Goal: Complete application form: Complete application form

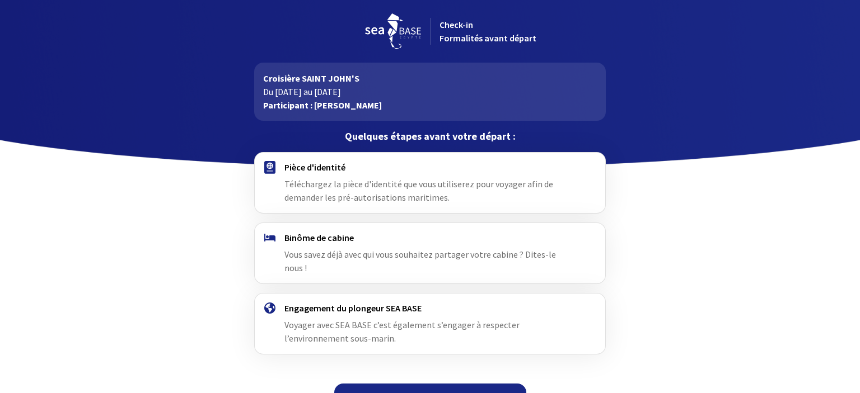
click at [426, 384] on link "Continuer" at bounding box center [430, 397] width 192 height 27
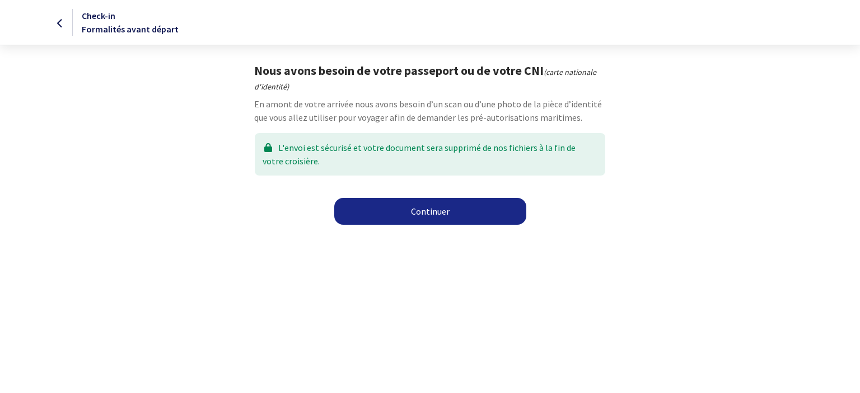
click at [415, 217] on link "Continuer" at bounding box center [430, 211] width 192 height 27
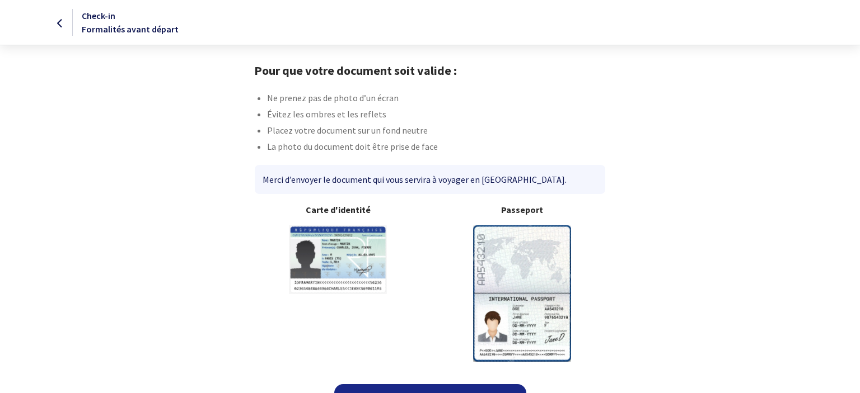
scroll to position [24, 0]
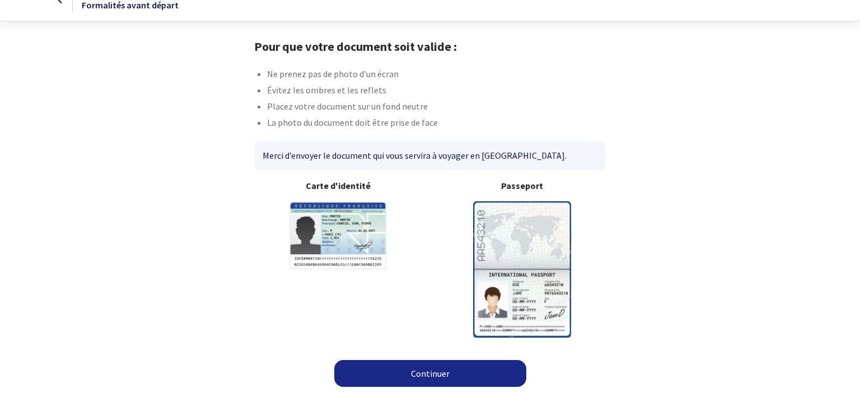
click at [418, 374] on link "Continuer" at bounding box center [430, 373] width 192 height 27
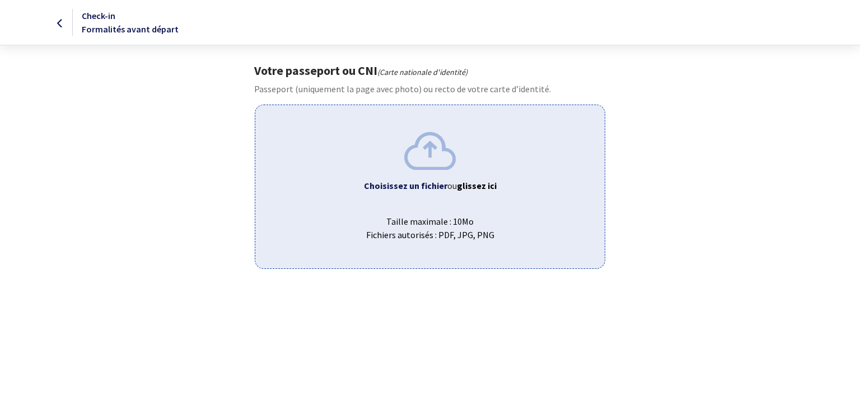
click at [463, 180] on span "Choisissez un fichier ou glissez ici" at bounding box center [429, 185] width 331 height 13
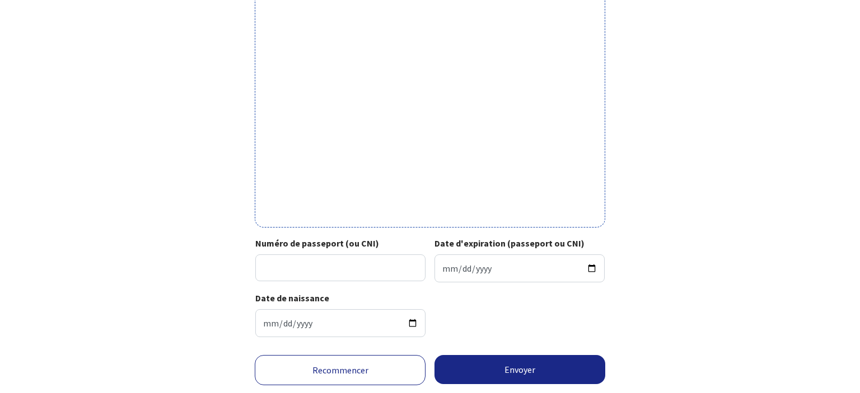
scroll to position [358, 0]
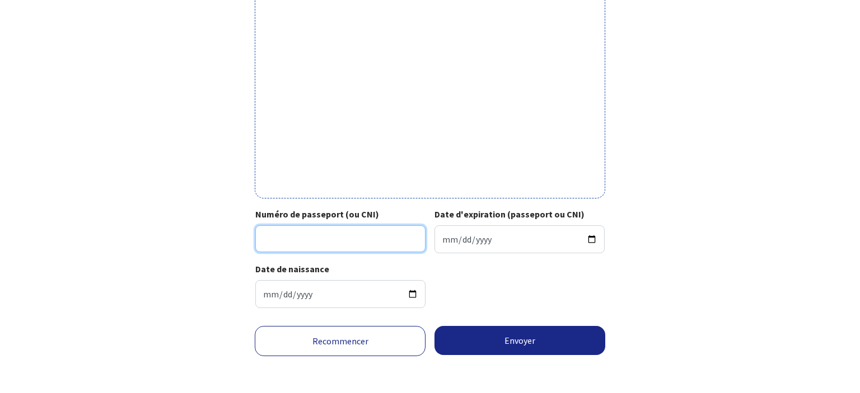
click at [315, 230] on input "Numéro de passeport (ou CNI)" at bounding box center [340, 239] width 170 height 27
type input "23AV96782"
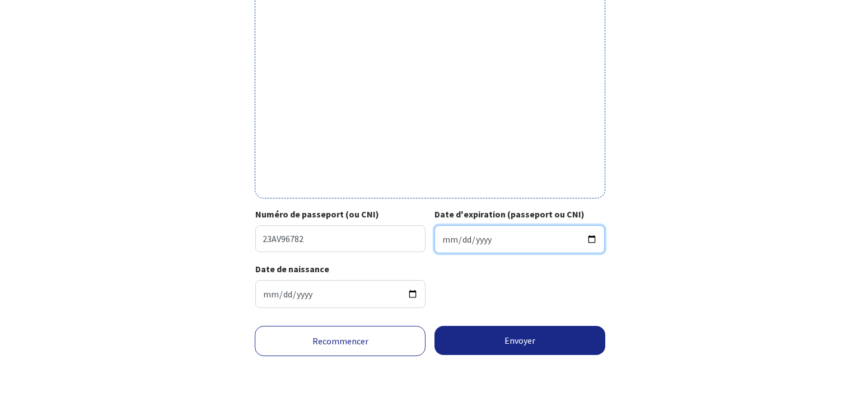
click at [462, 238] on input "Date d'expiration (passeport ou CNI)" at bounding box center [519, 240] width 170 height 28
click at [444, 241] on input "Date d'expiration (passeport ou CNI)" at bounding box center [519, 240] width 170 height 28
type input "2033-11-27"
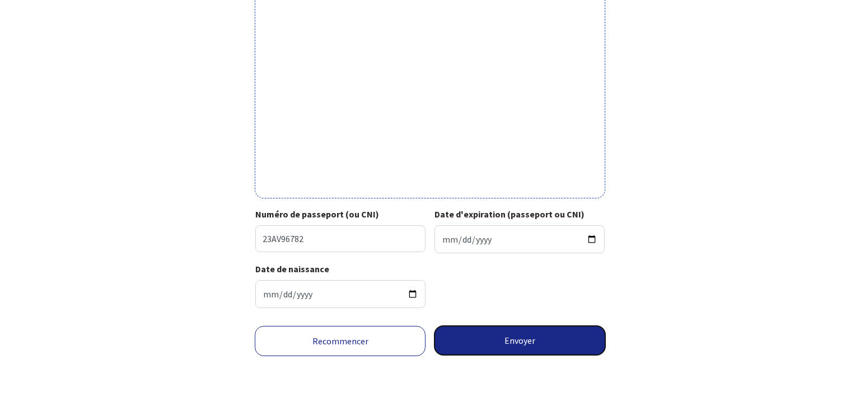
click at [520, 343] on button "Envoyer" at bounding box center [519, 340] width 171 height 29
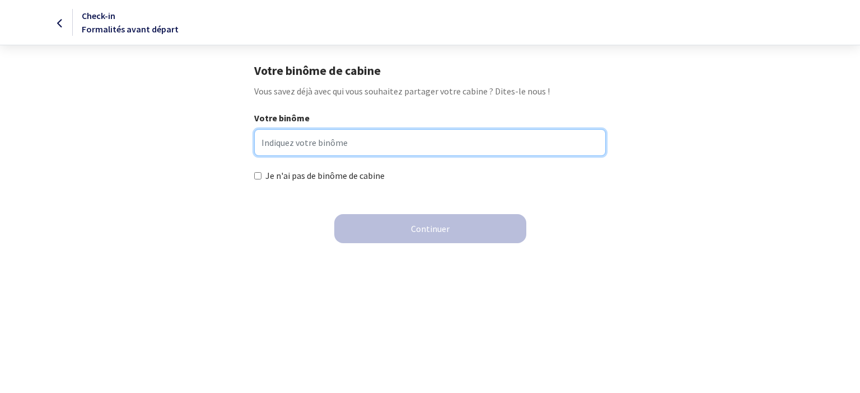
click at [321, 144] on input "Votre binôme" at bounding box center [429, 142] width 351 height 27
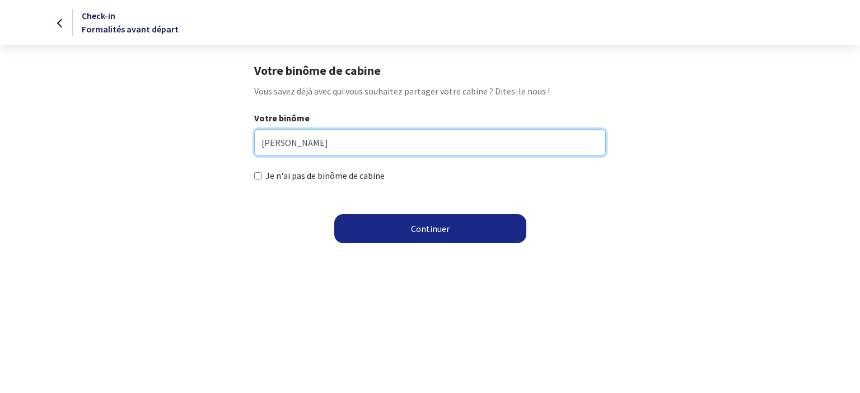
type input "KOCH JEAN-MARC"
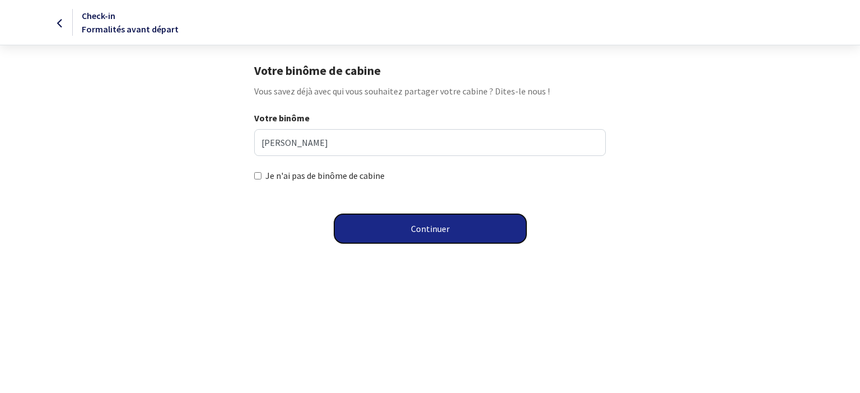
click at [418, 227] on button "Continuer" at bounding box center [430, 228] width 192 height 29
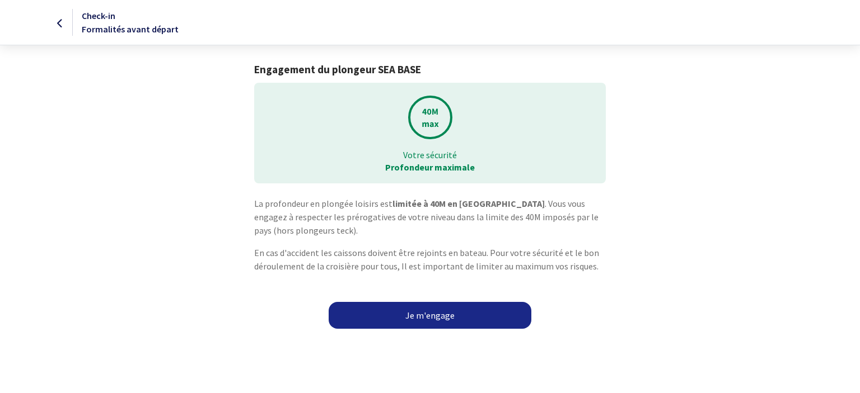
click at [442, 317] on link "Je m'engage" at bounding box center [430, 315] width 203 height 27
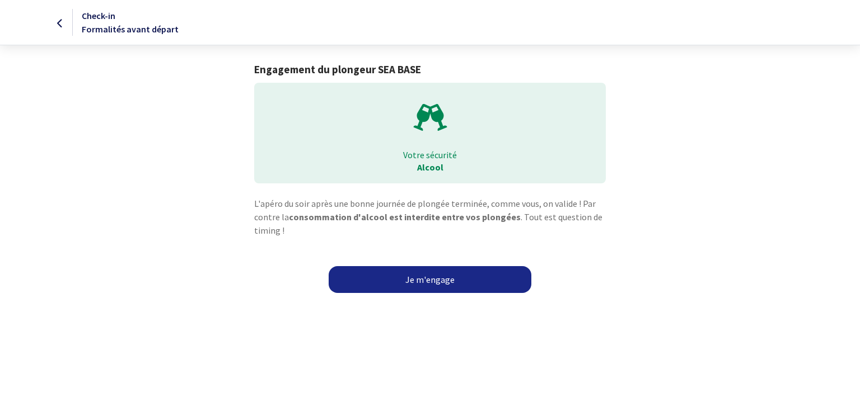
click at [428, 279] on link "Je m'engage" at bounding box center [430, 279] width 203 height 27
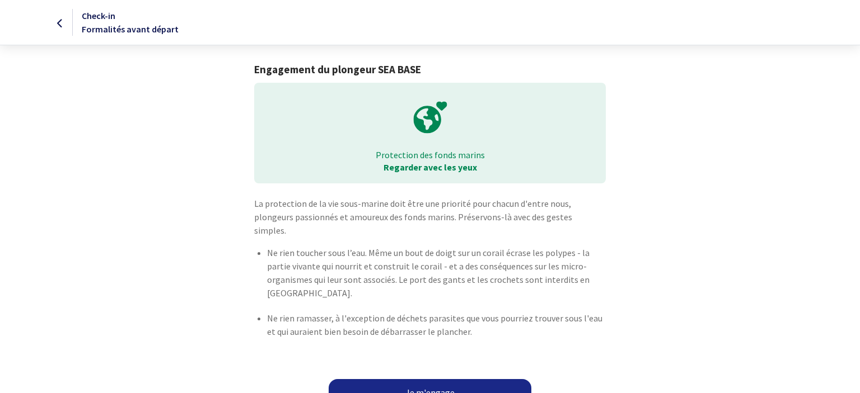
scroll to position [6, 0]
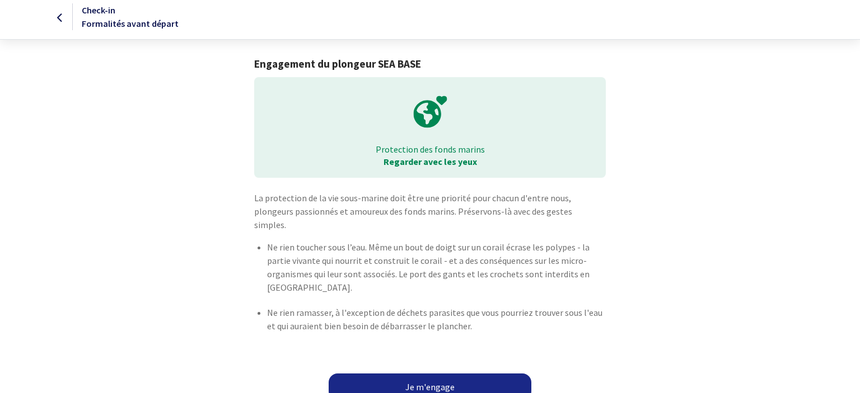
click at [406, 376] on link "Je m'engage" at bounding box center [430, 387] width 203 height 27
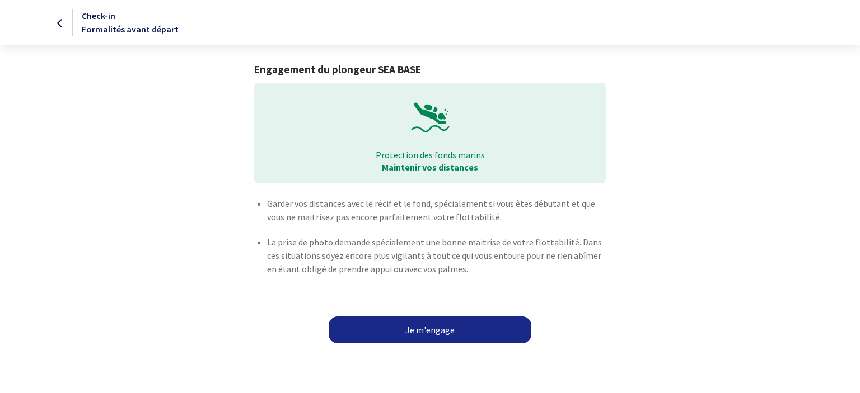
click at [444, 332] on link "Je m'engage" at bounding box center [430, 330] width 203 height 27
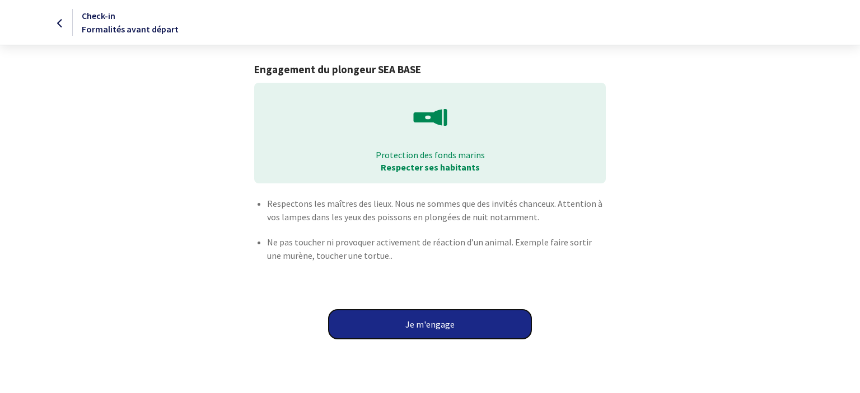
click at [430, 327] on button "Je m'engage" at bounding box center [430, 324] width 203 height 29
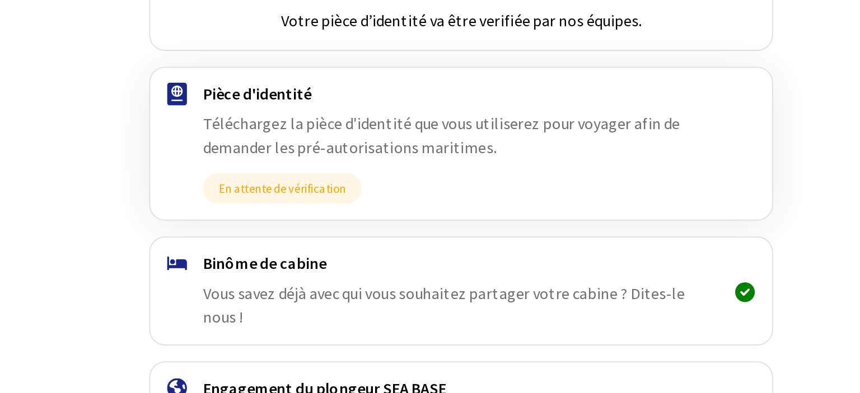
scroll to position [114, 0]
